Goal: Task Accomplishment & Management: Complete application form

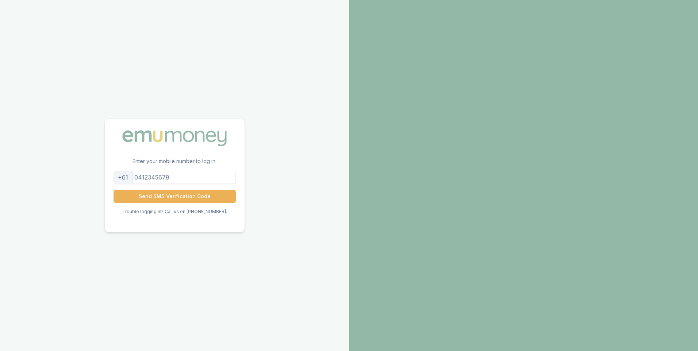
click at [178, 177] on input "tel" at bounding box center [175, 177] width 122 height 13
type input "0411431045"
click at [172, 202] on button "Send SMS Verification Code" at bounding box center [175, 196] width 122 height 13
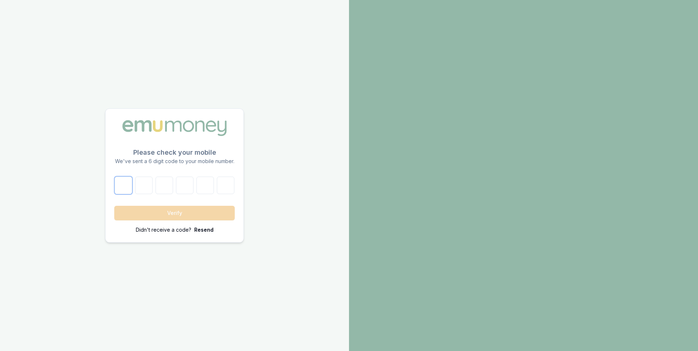
click at [123, 182] on input "number" at bounding box center [124, 186] width 18 height 18
type input "8"
type input "7"
type input "6"
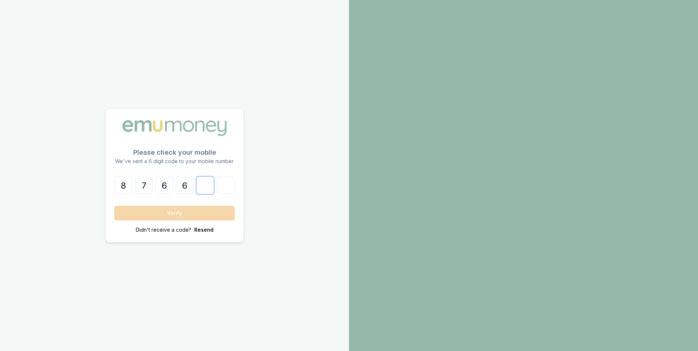
type input "5"
click at [129, 213] on button "Verify" at bounding box center [174, 213] width 120 height 15
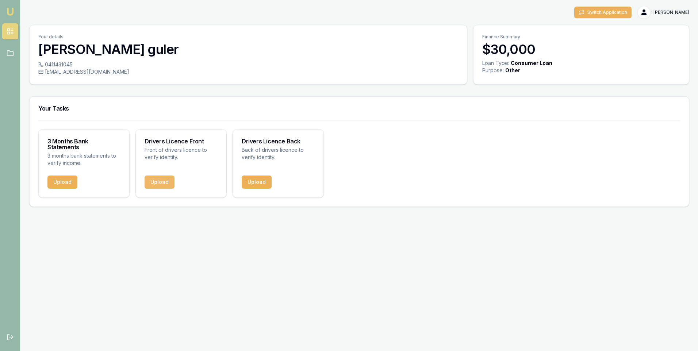
click at [161, 176] on button "Upload" at bounding box center [160, 182] width 30 height 13
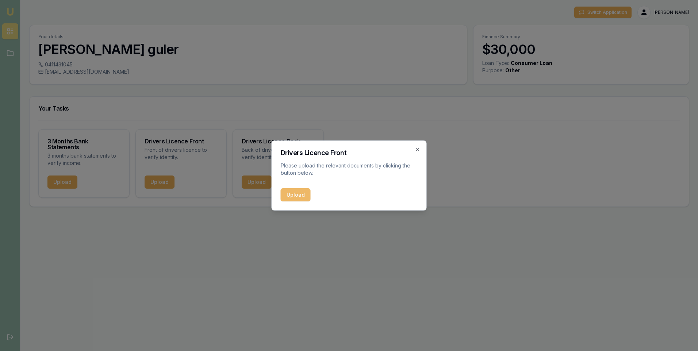
click at [292, 192] on button "Upload" at bounding box center [296, 194] width 30 height 13
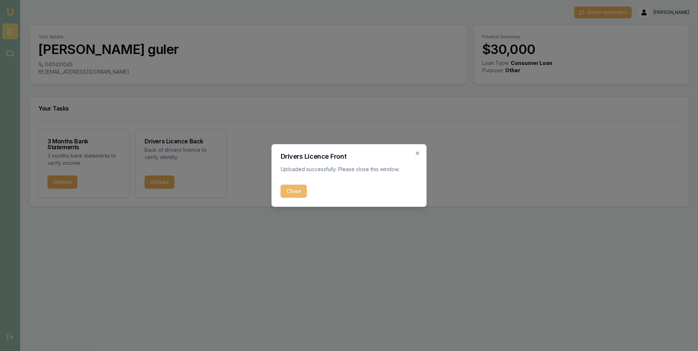
click at [295, 190] on button "Close" at bounding box center [294, 191] width 26 height 13
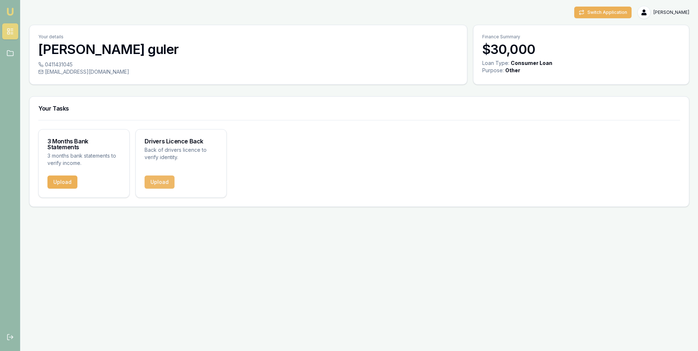
click at [158, 176] on button "Upload" at bounding box center [160, 182] width 30 height 13
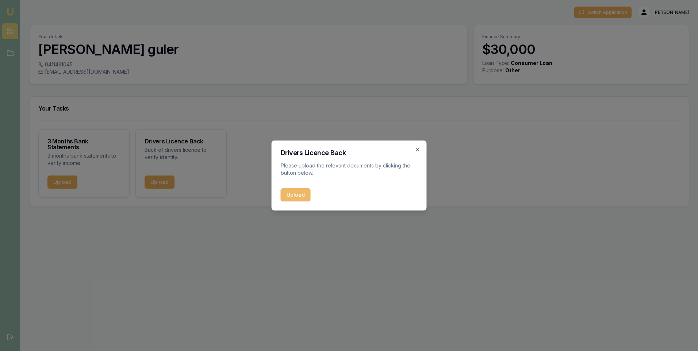
click at [297, 195] on button "Upload" at bounding box center [296, 194] width 30 height 13
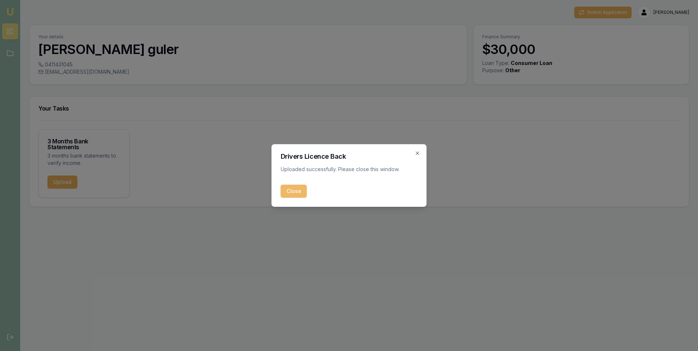
click at [295, 191] on button "Close" at bounding box center [294, 191] width 26 height 13
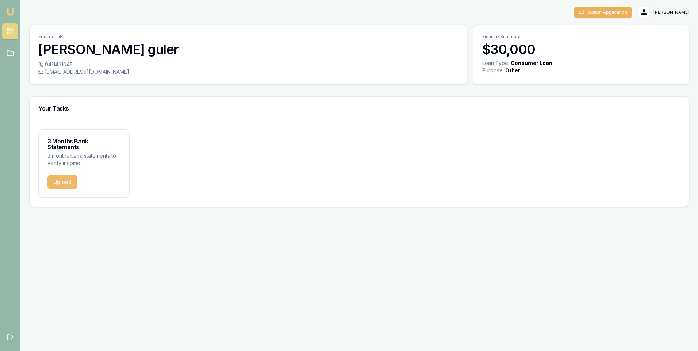
click at [66, 176] on button "Upload" at bounding box center [62, 182] width 30 height 13
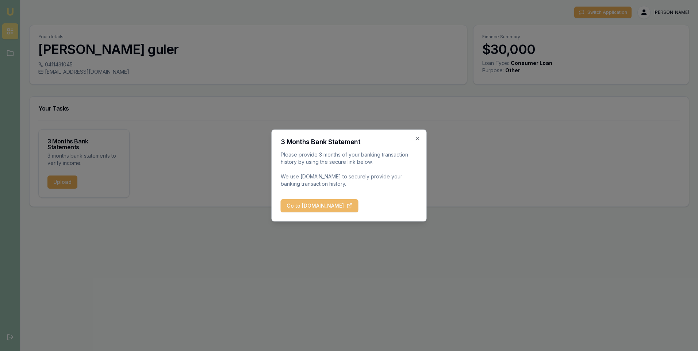
click at [308, 205] on button "Go to [DOMAIN_NAME]" at bounding box center [320, 205] width 78 height 13
